Goal: Task Accomplishment & Management: Use online tool/utility

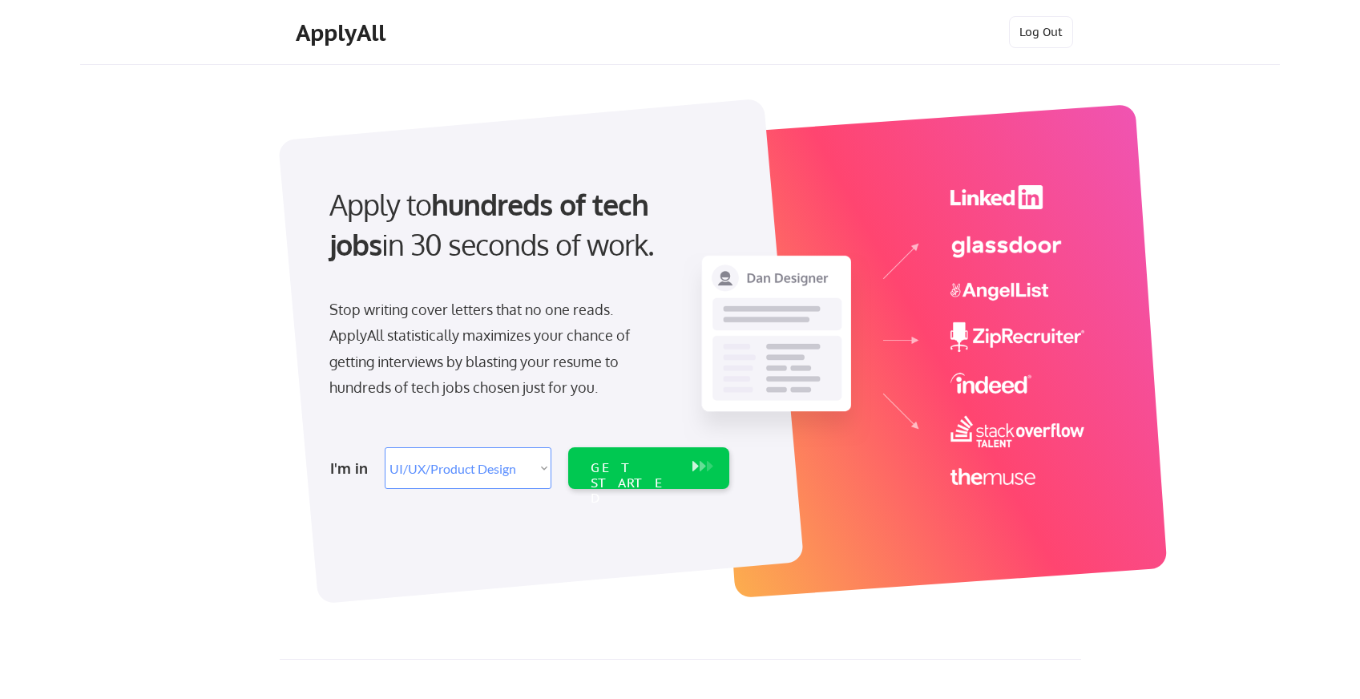
select select ""design""
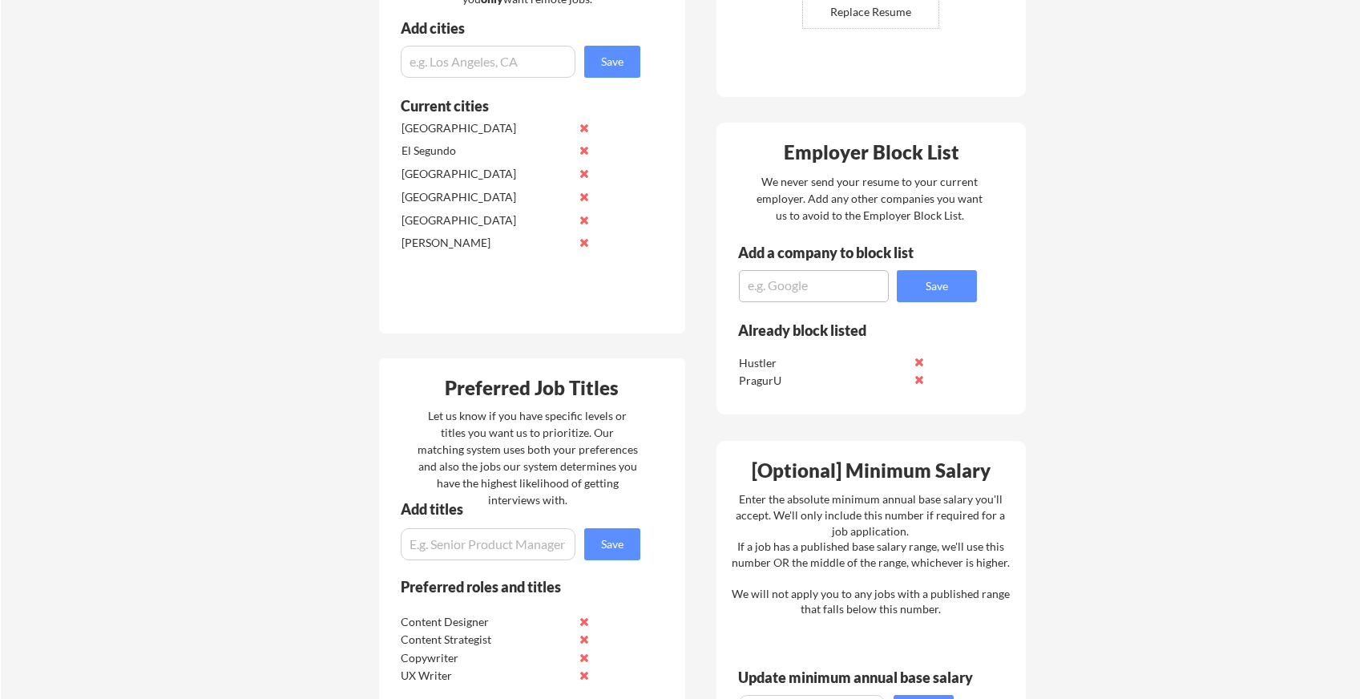
scroll to position [652, 0]
